Goal: Communication & Community: Participate in discussion

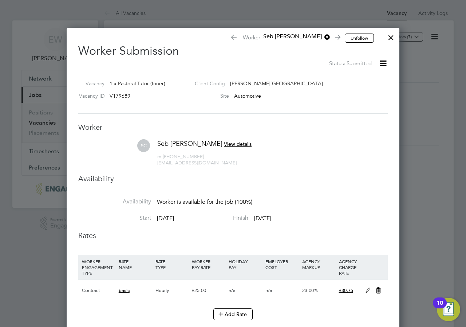
click at [390, 40] on div at bounding box center [391, 35] width 13 height 13
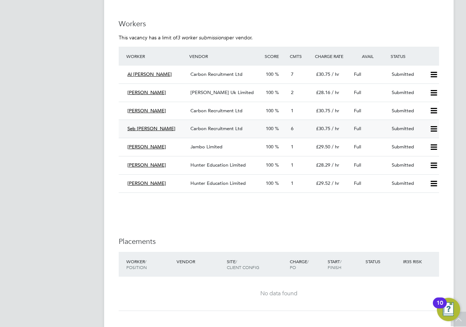
click at [209, 128] on span "Carbon Recruitment Ltd" at bounding box center [217, 128] width 52 height 6
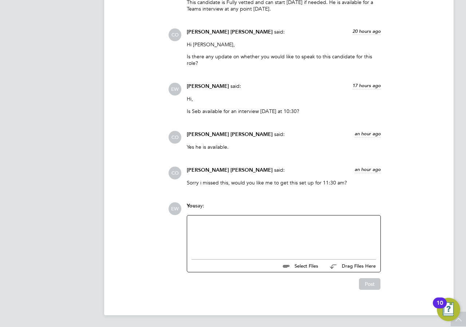
click at [244, 227] on div at bounding box center [284, 235] width 185 height 31
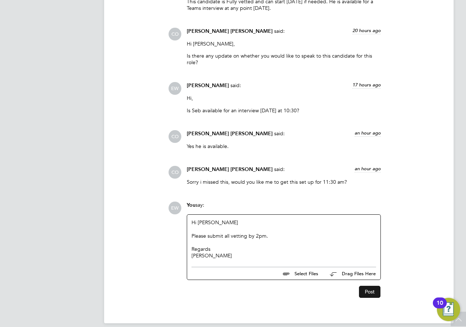
click at [371, 289] on button "Post" at bounding box center [370, 292] width 22 height 12
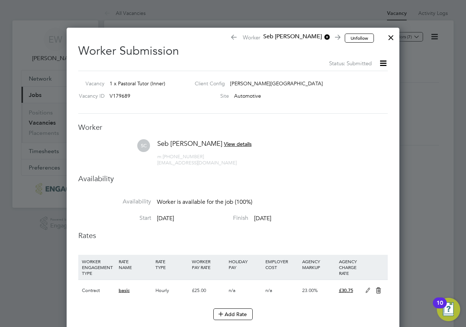
click at [391, 33] on div at bounding box center [391, 35] width 13 height 13
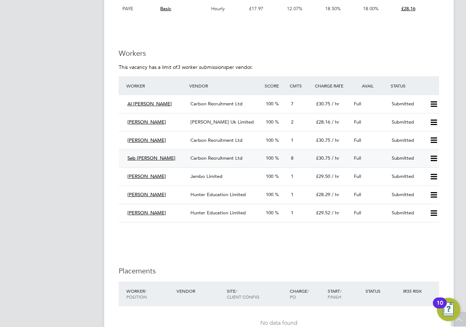
click at [211, 156] on span "Carbon Recruitment Ltd" at bounding box center [217, 158] width 52 height 6
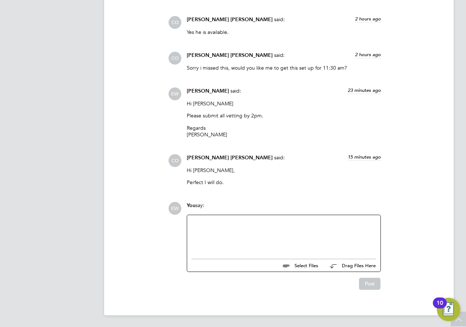
click at [228, 223] on div at bounding box center [284, 234] width 185 height 31
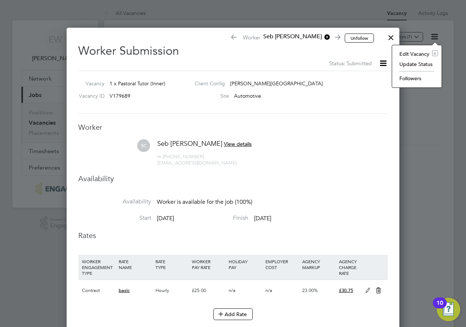
click at [408, 76] on li "Followers" at bounding box center [417, 78] width 42 height 10
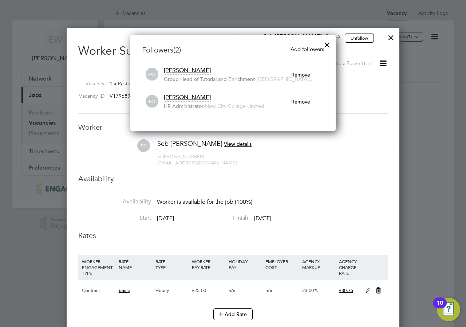
click at [326, 43] on div at bounding box center [327, 42] width 13 height 13
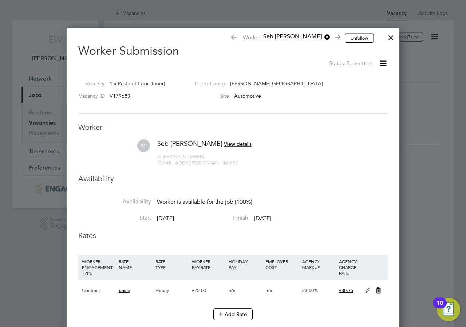
click at [387, 39] on div at bounding box center [391, 35] width 13 height 13
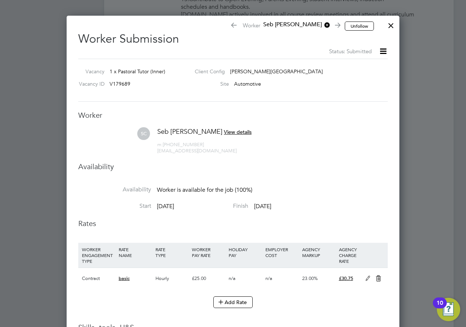
click at [394, 26] on div at bounding box center [391, 23] width 13 height 13
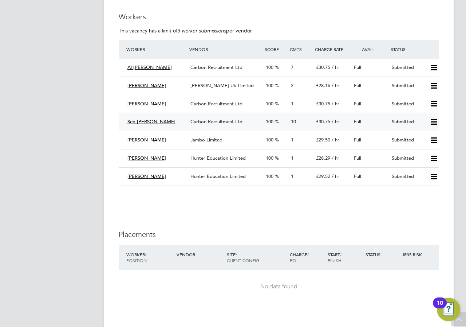
click at [204, 120] on span "Carbon Recruitment Ltd" at bounding box center [217, 121] width 52 height 6
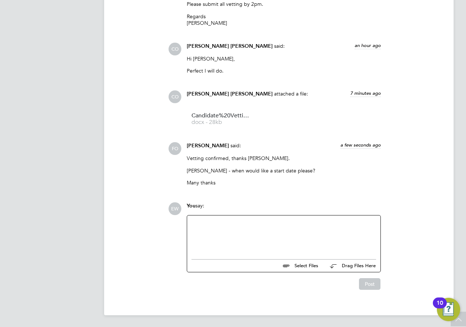
click at [277, 241] on div at bounding box center [284, 235] width 185 height 31
click at [290, 235] on div "Please ask Seb to meet [PERSON_NAME]" at bounding box center [284, 236] width 185 height 7
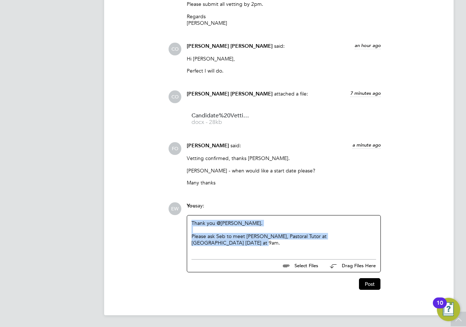
copy div "Thank you @[PERSON_NAME]. Please ask Seb to meet [PERSON_NAME], Pastoral Tutor …"
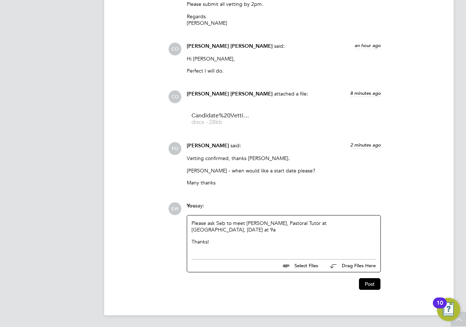
click at [212, 228] on p "Please ask Seb to meet [PERSON_NAME], Pastoral Tutor at [GEOGRAPHIC_DATA], [DAT…" at bounding box center [284, 226] width 185 height 13
click at [372, 284] on button "Post" at bounding box center [370, 284] width 22 height 12
